Goal: Task Accomplishment & Management: Manage account settings

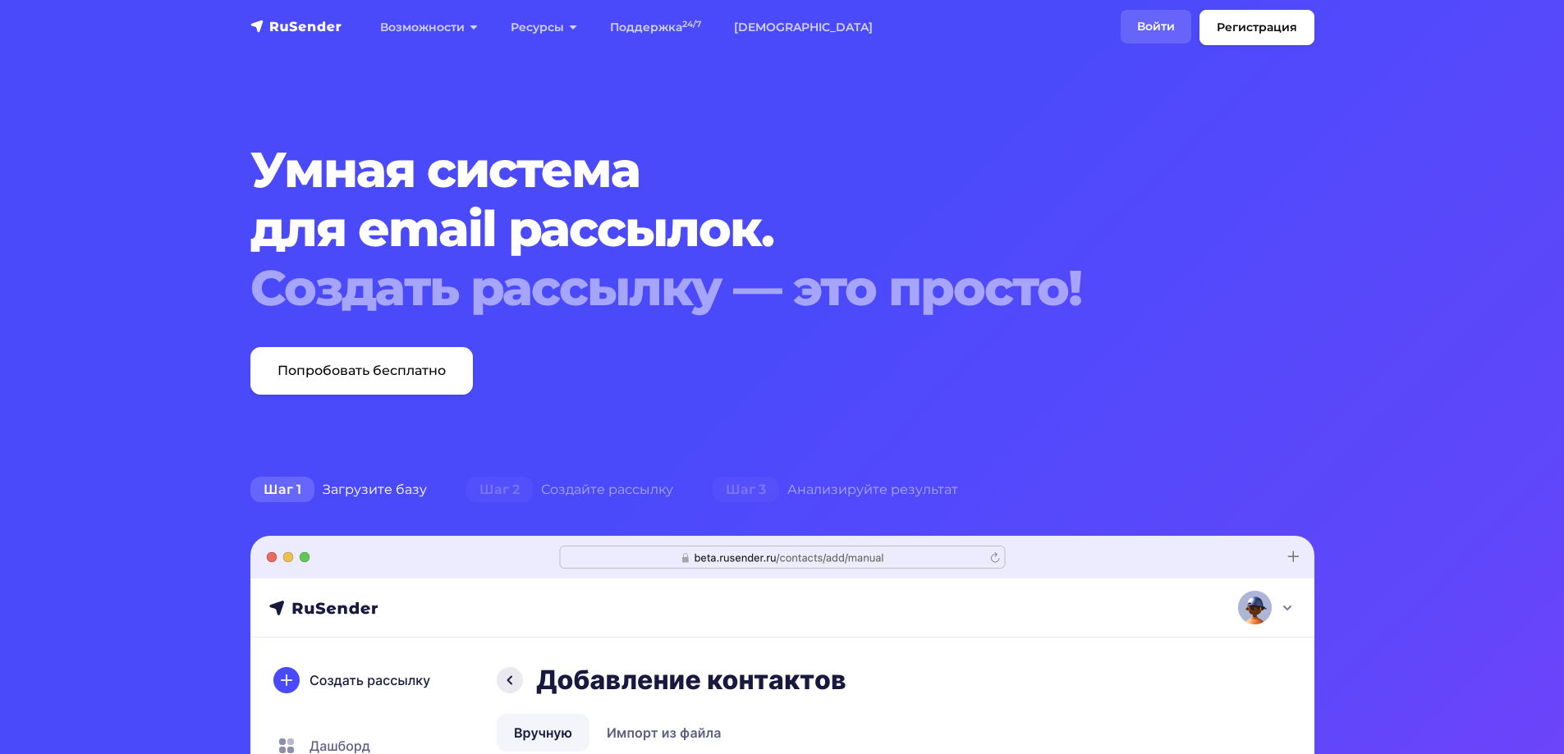
click at [1162, 25] on link "Войти" at bounding box center [1156, 27] width 71 height 34
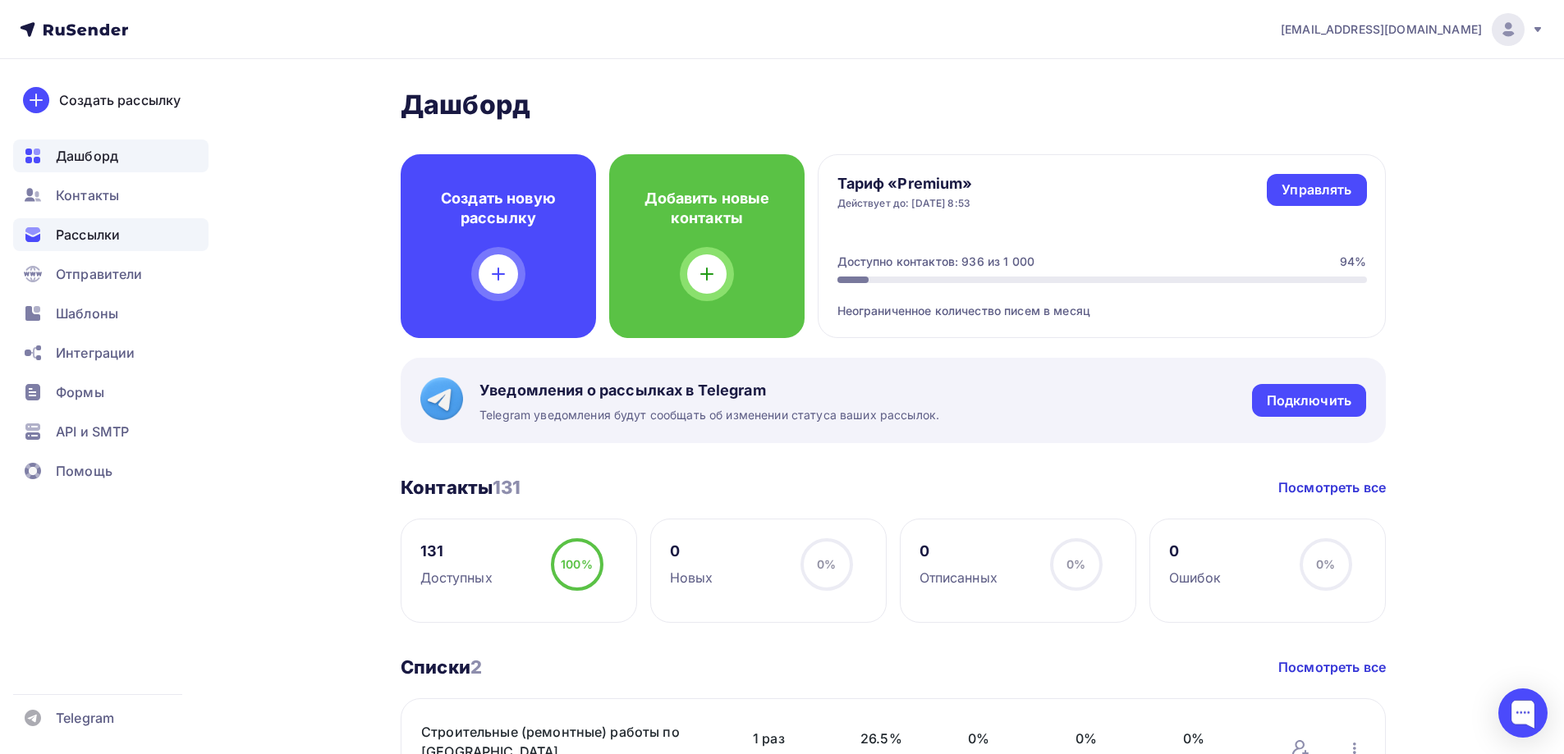
click at [110, 239] on span "Рассылки" at bounding box center [88, 235] width 64 height 20
